Goal: Use online tool/utility: Utilize a website feature to perform a specific function

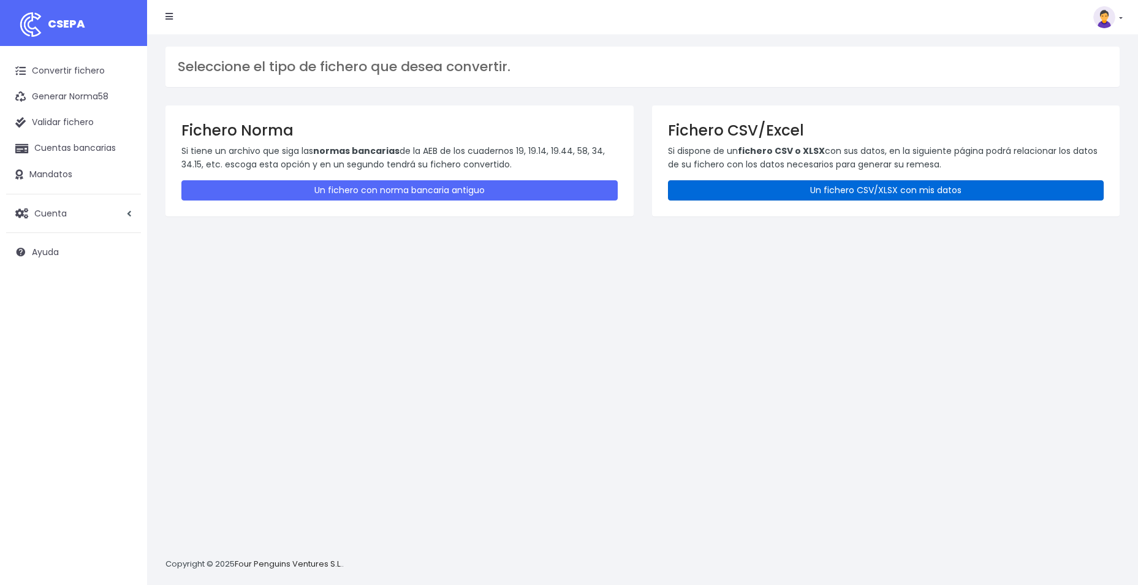
click at [795, 186] on link "Un fichero CSV/XLSX con mis datos" at bounding box center [886, 190] width 436 height 20
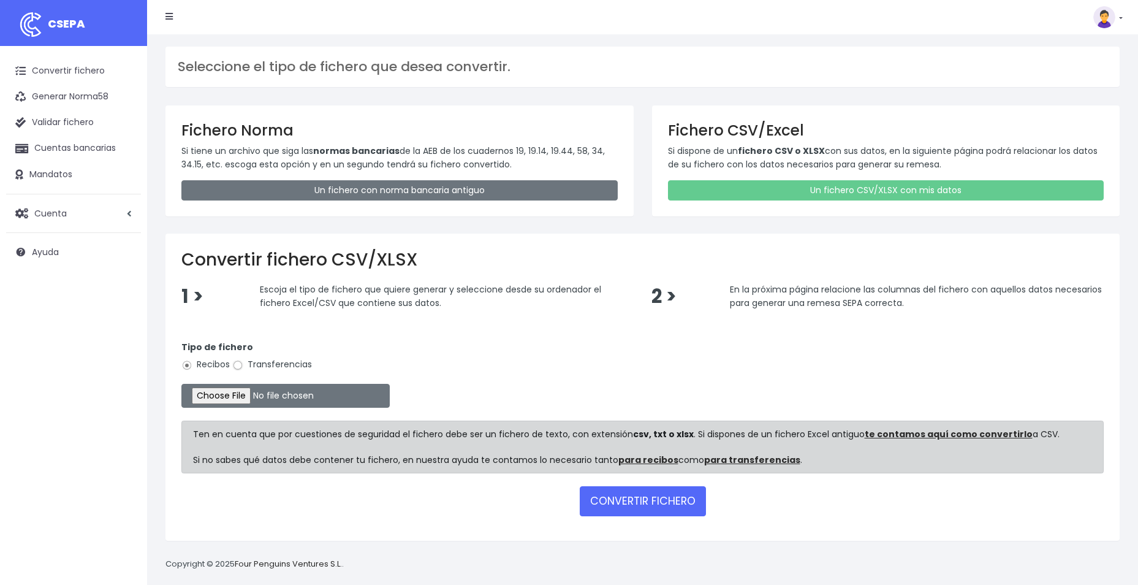
click at [243, 364] on input "Transferencias" at bounding box center [237, 365] width 11 height 11
radio input "true"
click at [237, 401] on input "file" at bounding box center [285, 396] width 208 height 24
type input "C:\fakepath\REEMBOLSOS FLOWO SOC 0537 EUROS 72,67 EUROS .csv"
click at [607, 499] on button "CONVERTIR FICHERO" at bounding box center [643, 500] width 126 height 29
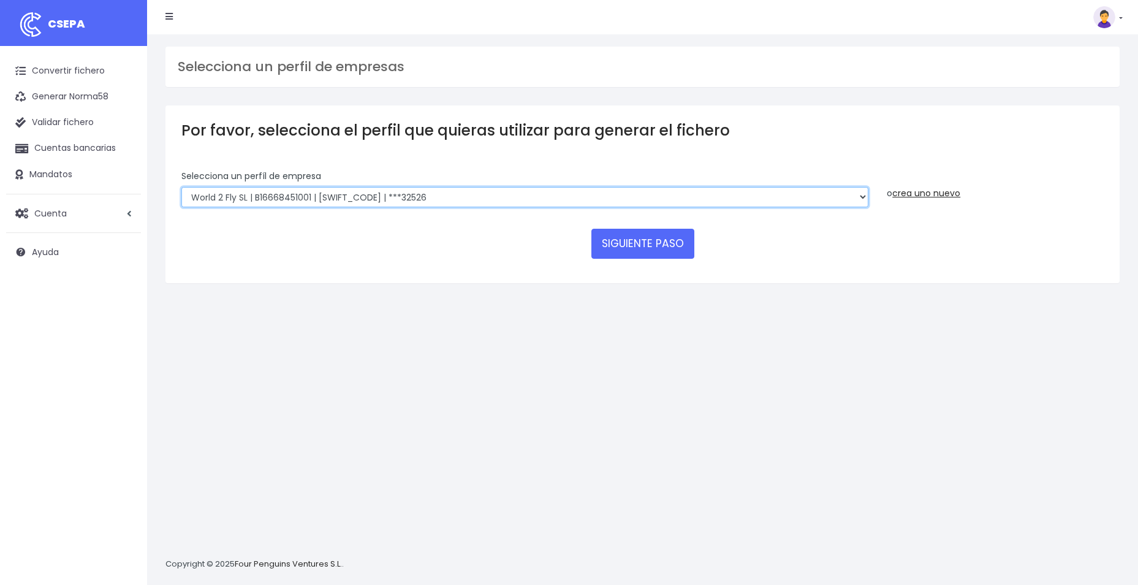
click at [862, 197] on select "WORLD2MEET,S.L.U | b62880992 | [SWIFT_CODE] | ***97721 World 2 Meet SLU | B6288…" at bounding box center [524, 197] width 687 height 21
select select "1545"
click at [181, 187] on select "WORLD2MEET,S.L.U | b62880992 | [SWIFT_CODE] | ***97721 World 2 Meet SLU | B6288…" at bounding box center [524, 197] width 687 height 21
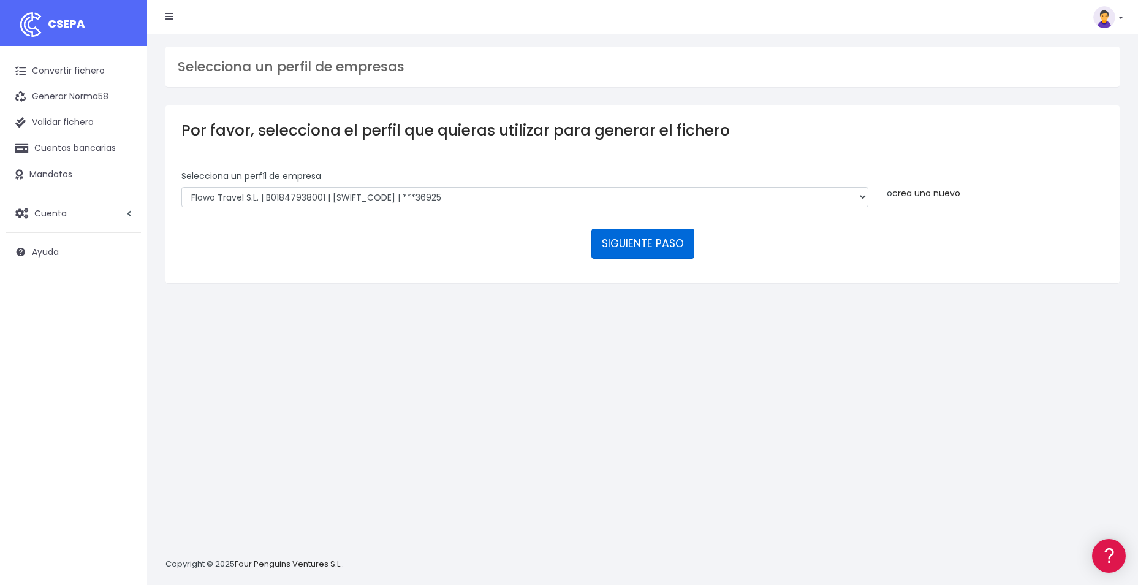
click at [647, 238] on button "SIGUIENTE PASO" at bounding box center [643, 243] width 103 height 29
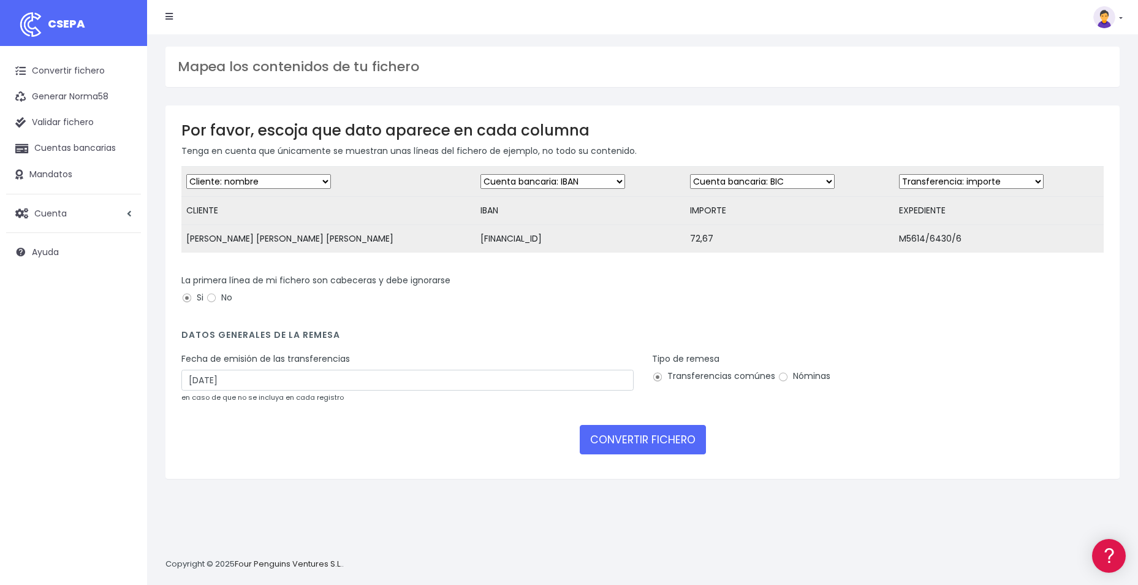
click at [780, 180] on select "Desechar campo Cliente: nombre Cliente: DNI Cliente: Email Cliente: referencia …" at bounding box center [762, 181] width 145 height 15
select select "amount"
click at [690, 174] on select "Desechar campo Cliente: nombre Cliente: DNI Cliente: Email Cliente: referencia …" at bounding box center [762, 181] width 145 height 15
click at [1009, 181] on select "Desechar campo Cliente: nombre Cliente: DNI Cliente: Email Cliente: referencia …" at bounding box center [971, 181] width 145 height 15
select select "description"
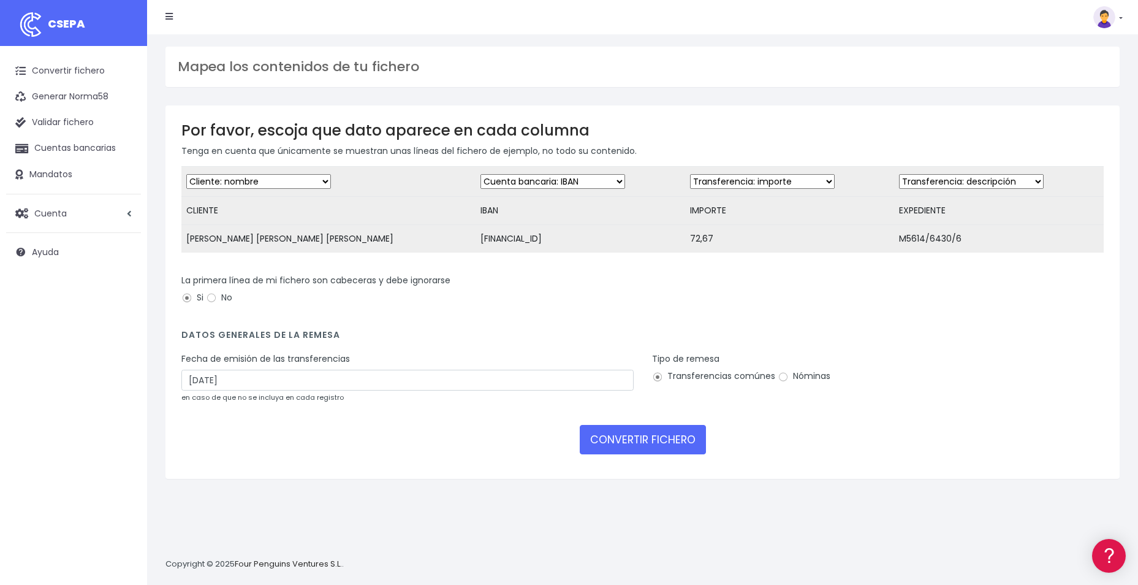
click at [899, 174] on select "Desechar campo Cliente: nombre Cliente: DNI Cliente: Email Cliente: referencia …" at bounding box center [971, 181] width 145 height 15
click at [257, 391] on input "26/09/2025" at bounding box center [407, 380] width 452 height 21
click at [234, 525] on td "24" at bounding box center [230, 528] width 18 height 18
type input "24/09/2025"
click at [665, 449] on button "CONVERTIR FICHERO" at bounding box center [643, 439] width 126 height 29
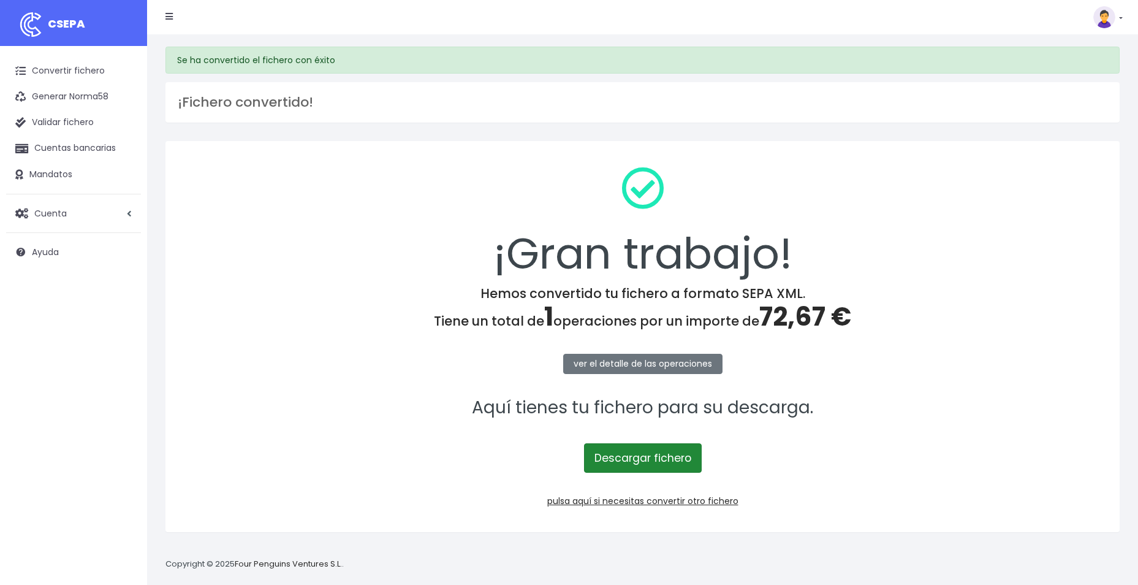
click at [622, 457] on link "Descargar fichero" at bounding box center [643, 457] width 118 height 29
click at [64, 67] on link "Convertir fichero" at bounding box center [73, 71] width 135 height 26
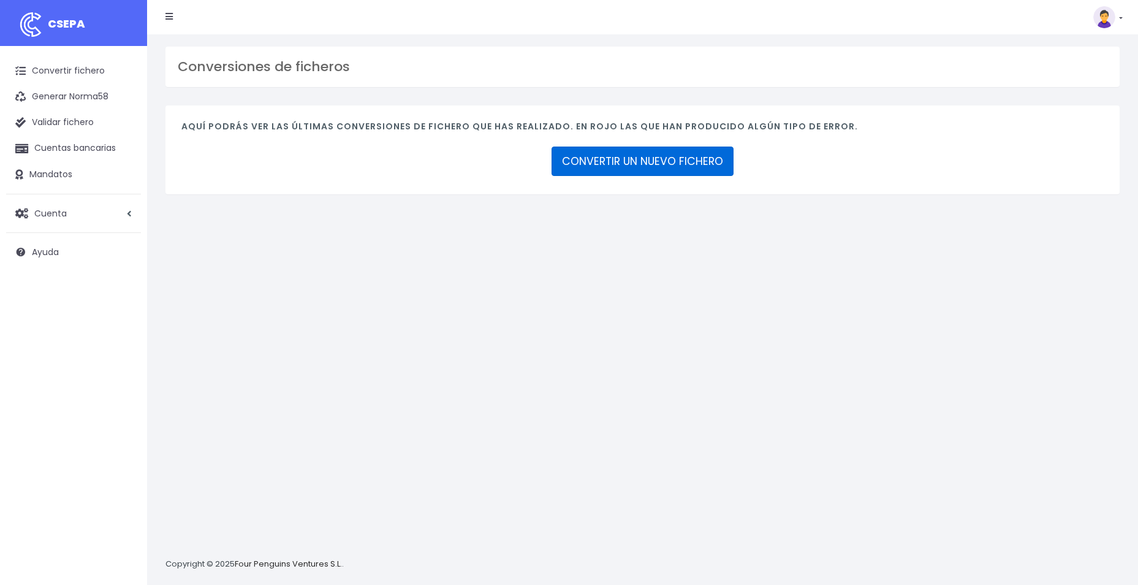
click at [641, 162] on link "CONVERTIR UN NUEVO FICHERO" at bounding box center [643, 161] width 182 height 29
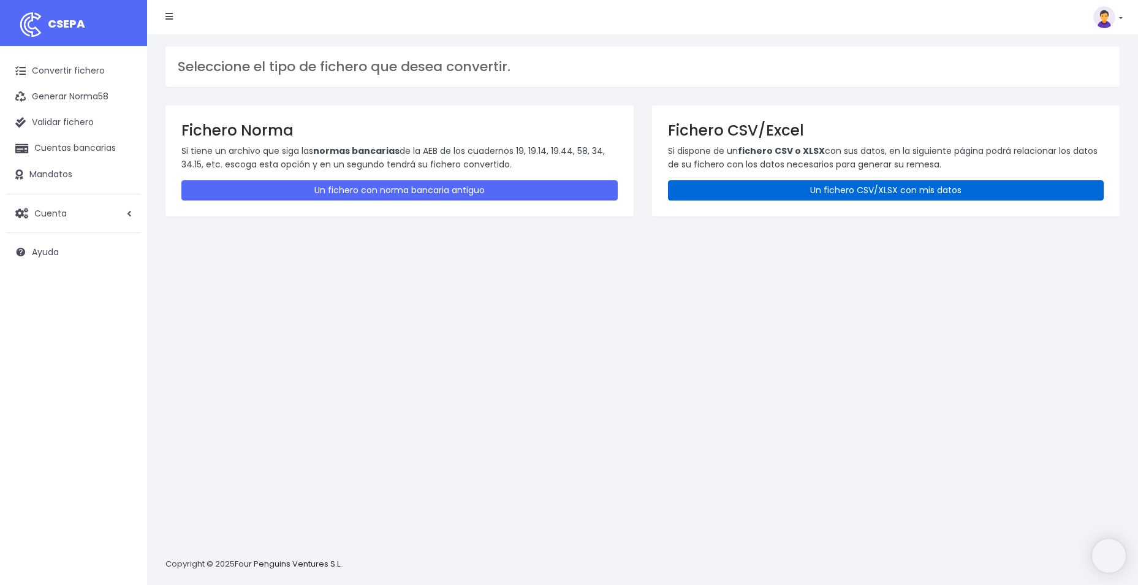
click at [775, 187] on link "Un fichero CSV/XLSX con mis datos" at bounding box center [886, 190] width 436 height 20
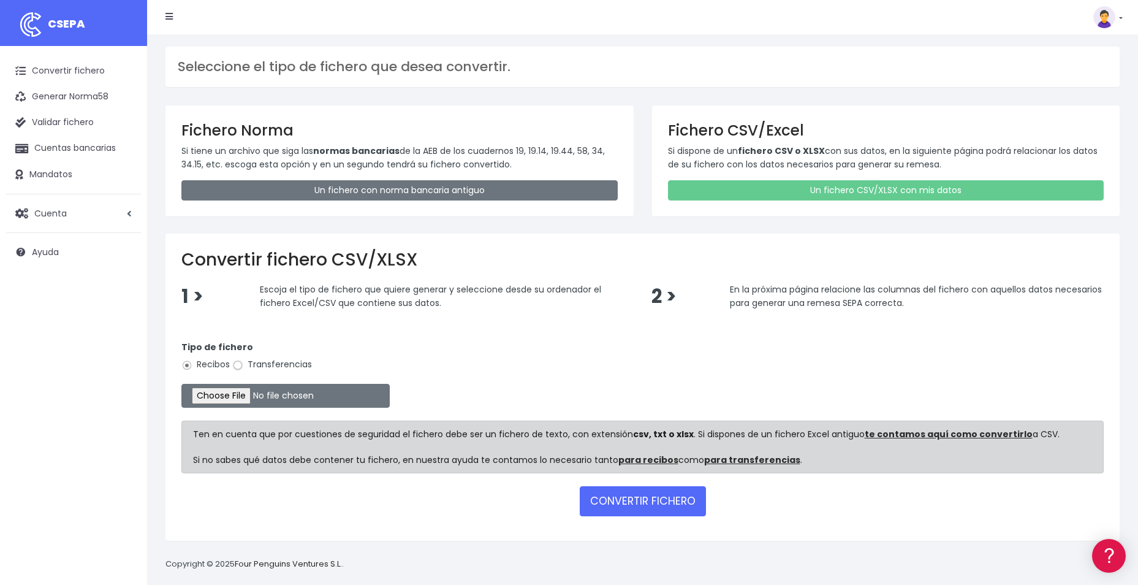
click at [232, 367] on input "Transferencias" at bounding box center [237, 365] width 11 height 11
radio input "true"
click at [232, 389] on input "file" at bounding box center [285, 396] width 208 height 24
type input "C:\fakepath\REEMBOLSOS FLOWO SOC 0537 EUROS 196,67 EUROS.csv"
click at [617, 503] on button "CONVERTIR FICHERO" at bounding box center [643, 500] width 126 height 29
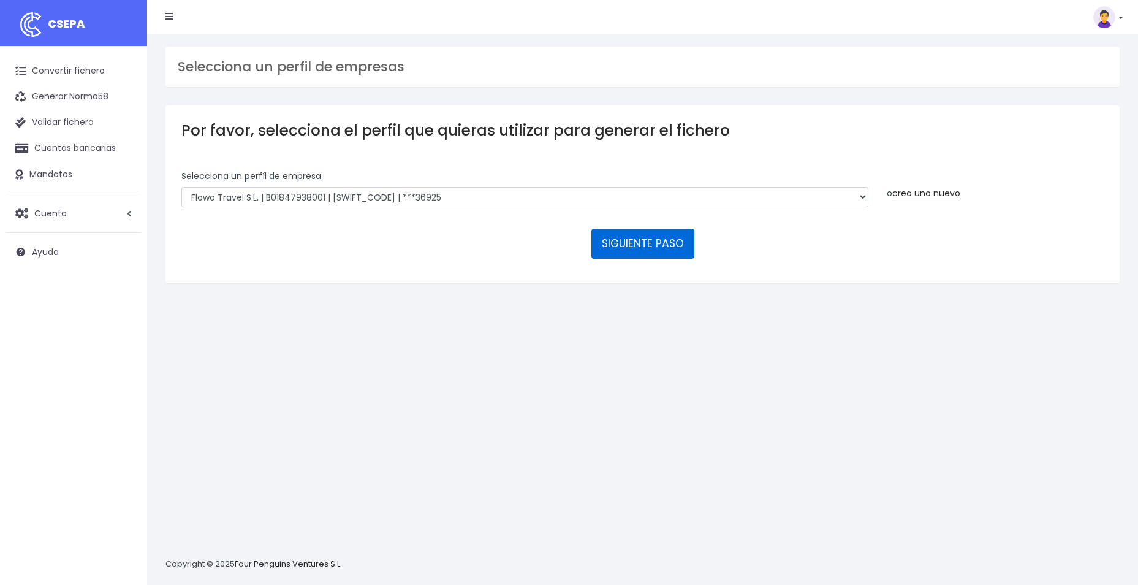
click at [641, 247] on button "SIGUIENTE PASO" at bounding box center [643, 243] width 103 height 29
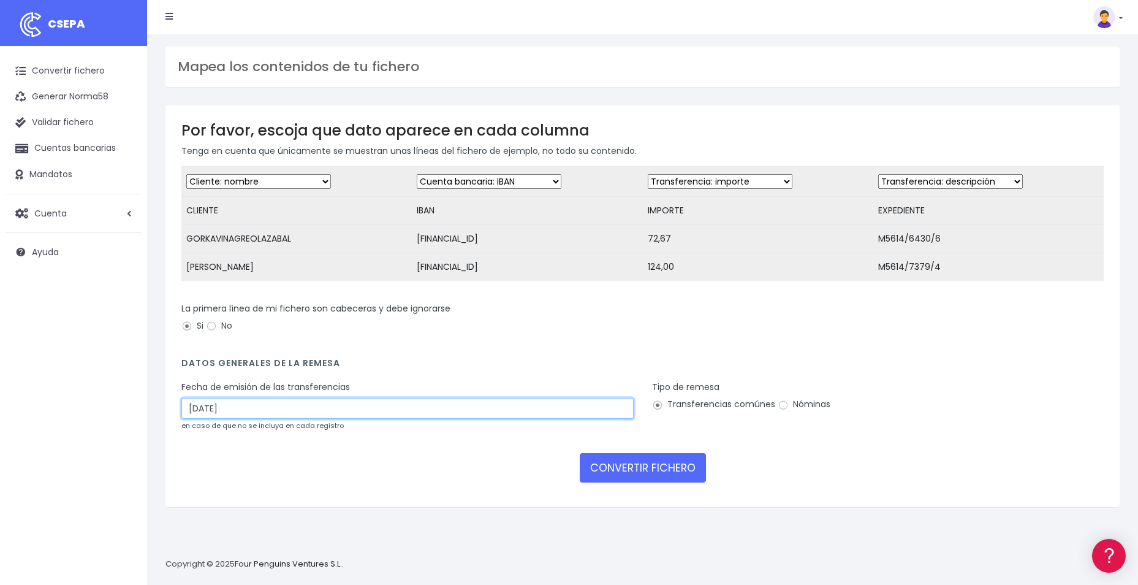
click at [273, 419] on input "[DATE]" at bounding box center [407, 408] width 452 height 21
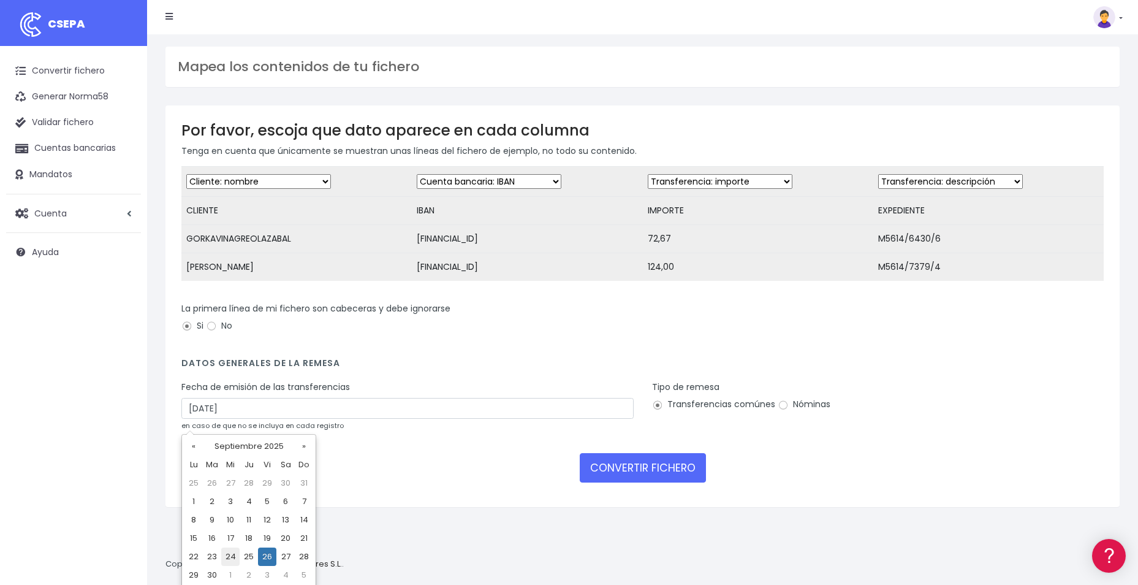
click at [229, 558] on td "24" at bounding box center [230, 556] width 18 height 18
type input "[DATE]"
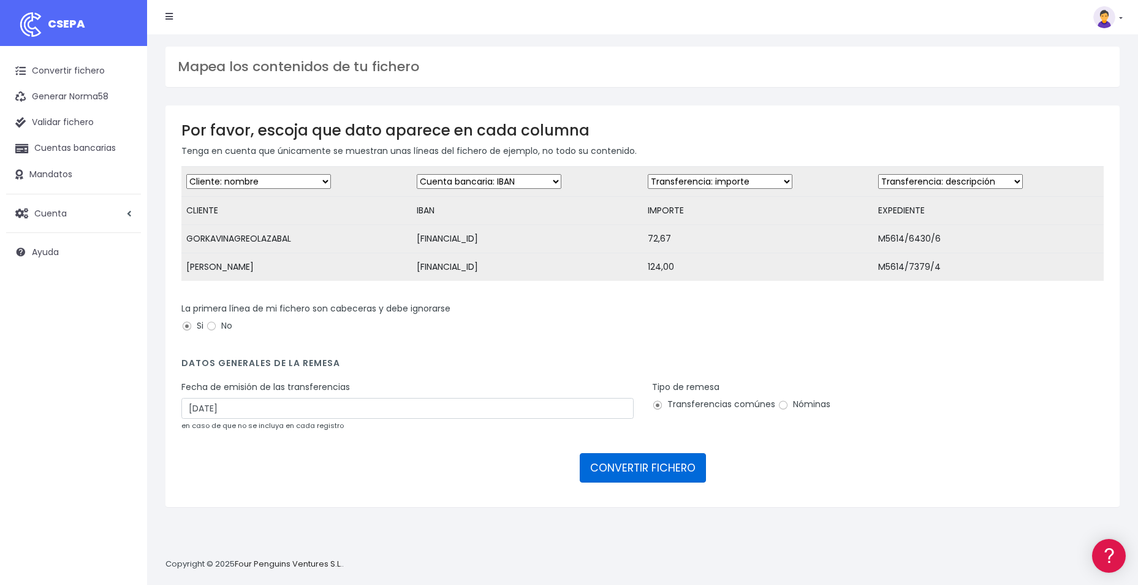
click at [629, 476] on button "CONVERTIR FICHERO" at bounding box center [643, 467] width 126 height 29
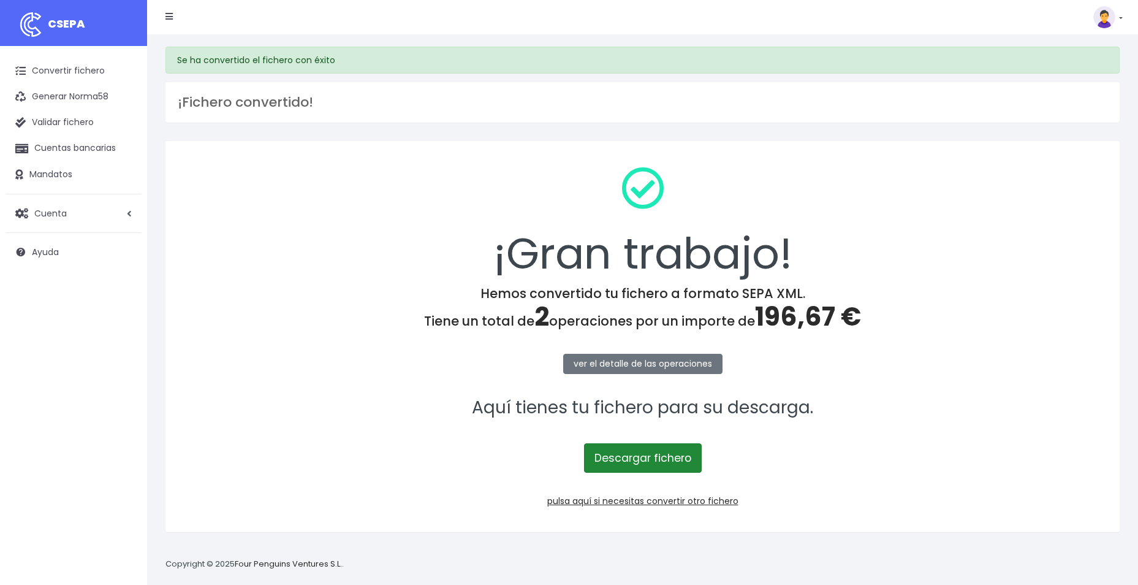
click at [625, 462] on link "Descargar fichero" at bounding box center [643, 457] width 118 height 29
